Goal: Information Seeking & Learning: Learn about a topic

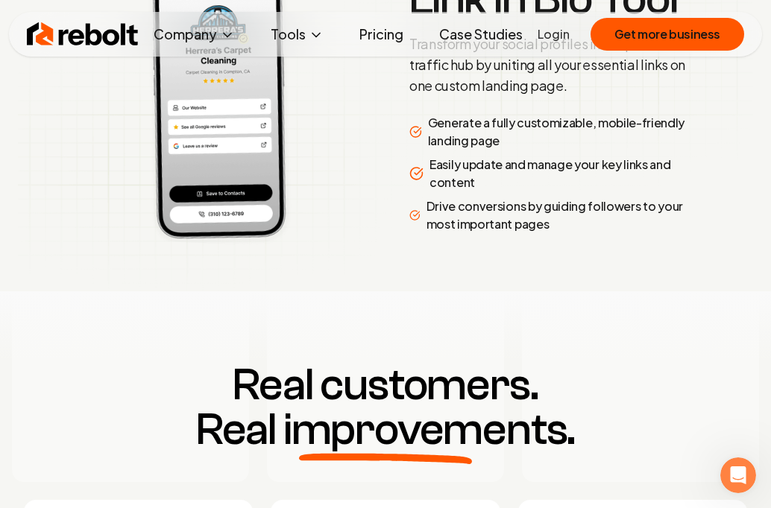
scroll to position [3360, 0]
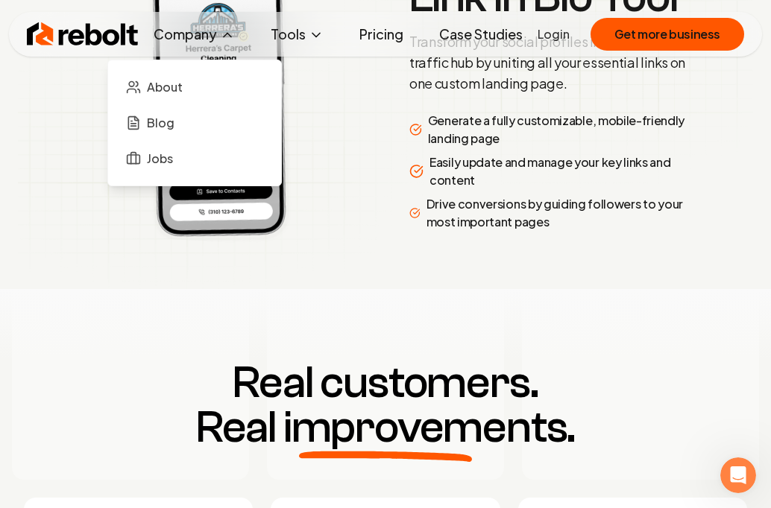
click at [215, 32] on button "Company" at bounding box center [194, 34] width 105 height 30
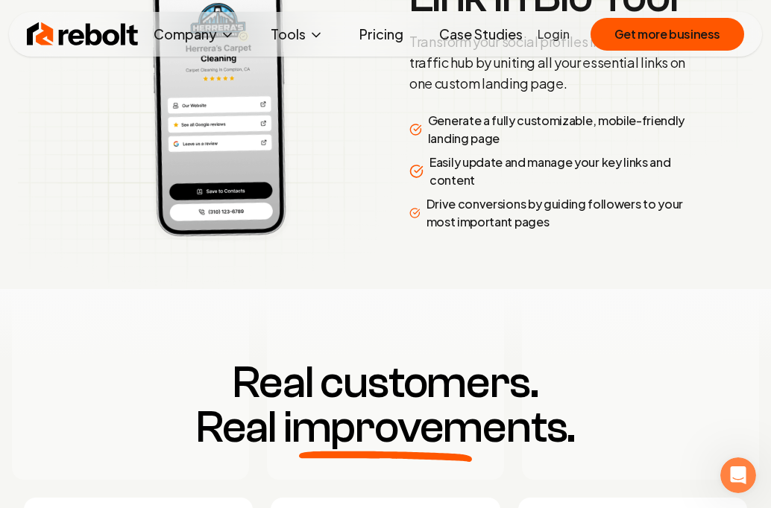
click at [391, 34] on link "Pricing" at bounding box center [381, 34] width 68 height 30
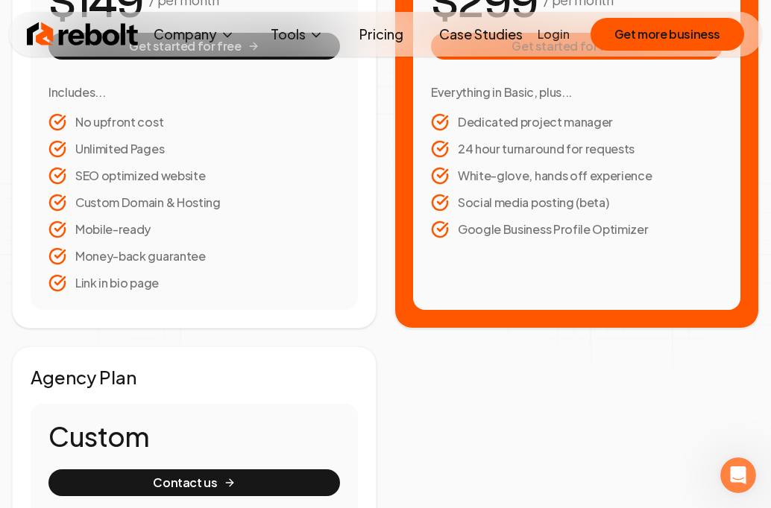
scroll to position [407, 0]
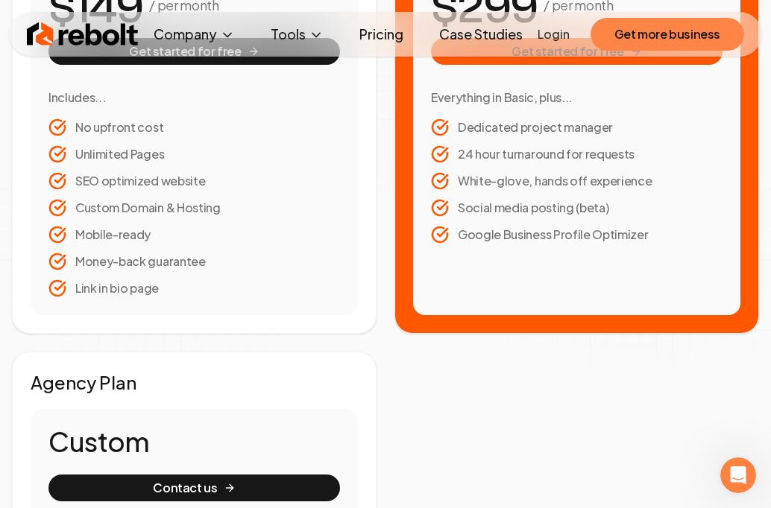
click at [646, 41] on button "Get more business" at bounding box center [667, 34] width 154 height 33
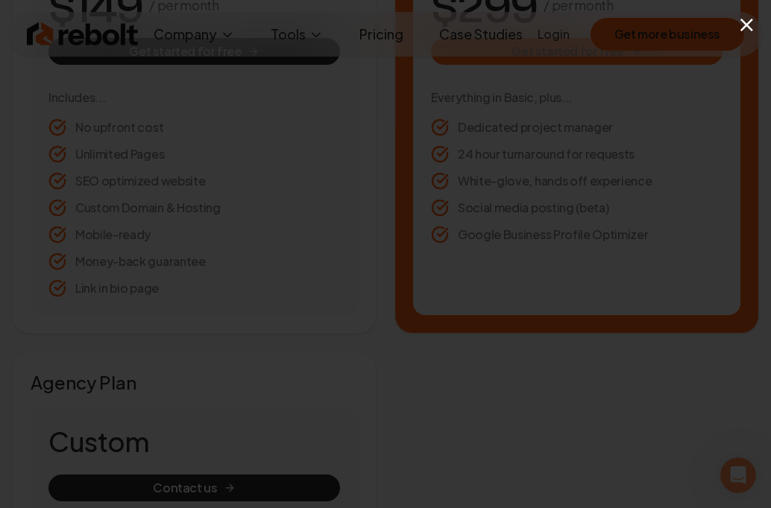
click at [746, 24] on button "×" at bounding box center [746, 24] width 19 height 34
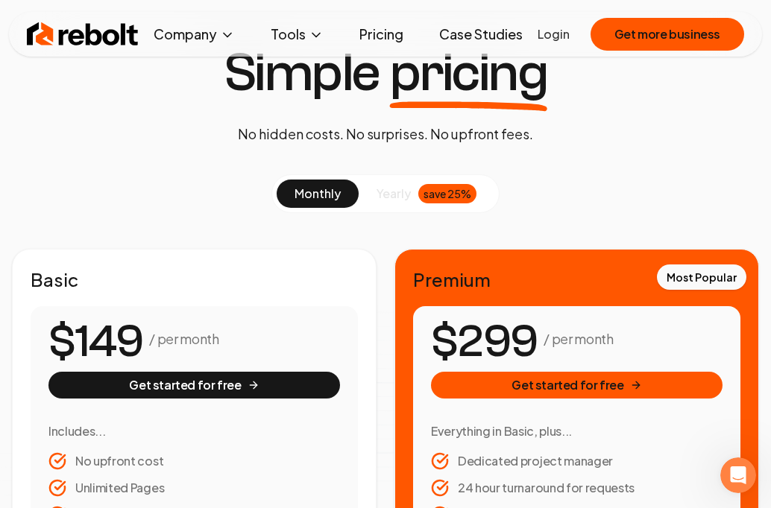
scroll to position [0, 0]
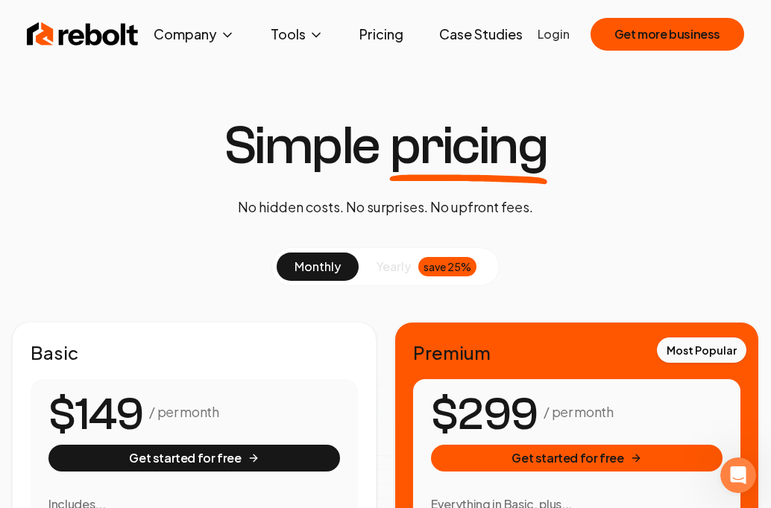
click at [467, 27] on link "Case Studies" at bounding box center [480, 34] width 107 height 30
